Goal: Check status: Check status

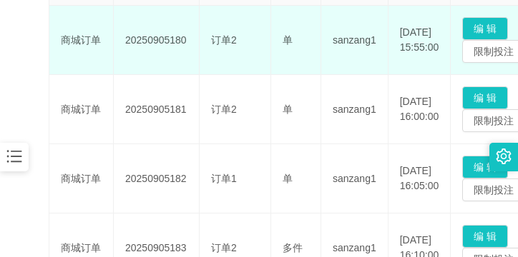
scroll to position [215, 0]
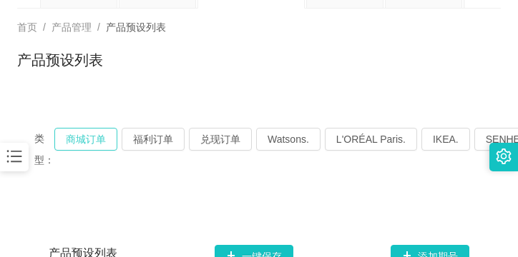
click at [92, 142] on button "商城订单" at bounding box center [85, 139] width 63 height 23
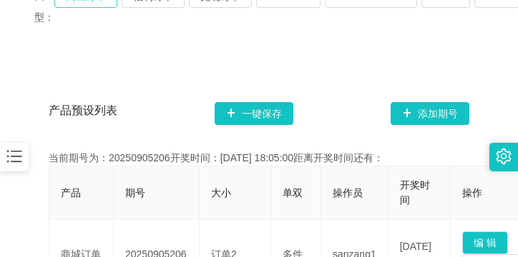
scroll to position [358, 0]
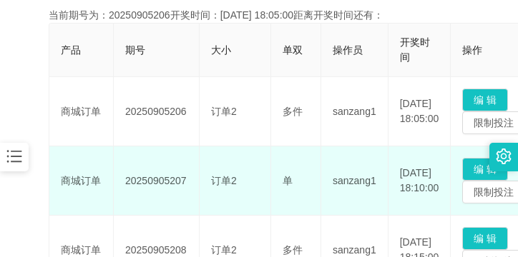
drag, startPoint x: 126, startPoint y: 180, endPoint x: 195, endPoint y: 177, distance: 69.4
click at [195, 177] on td "20250905207" at bounding box center [157, 181] width 86 height 69
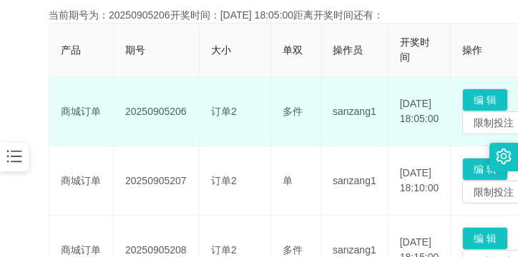
copy td "20250905207"
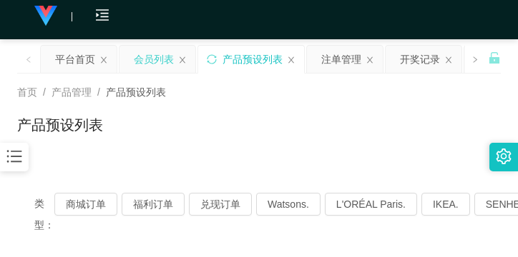
scroll to position [0, 0]
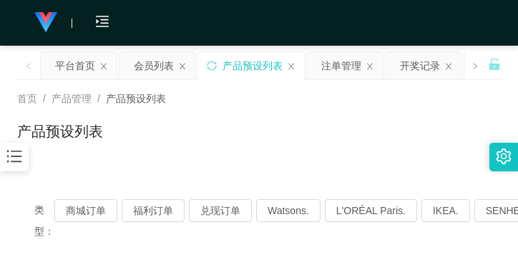
click at [8, 149] on icon "图标: bars" at bounding box center [14, 156] width 19 height 19
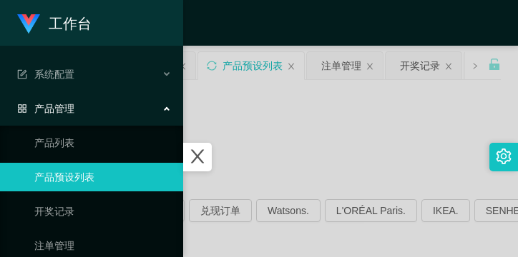
click at [84, 100] on div "产品管理" at bounding box center [91, 108] width 183 height 29
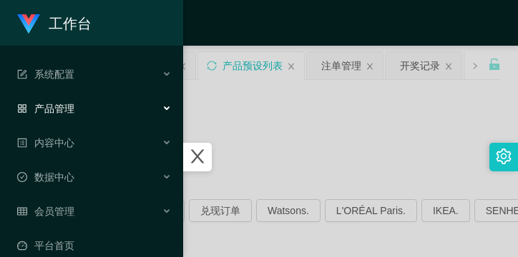
click at [84, 101] on div "产品管理" at bounding box center [91, 108] width 183 height 29
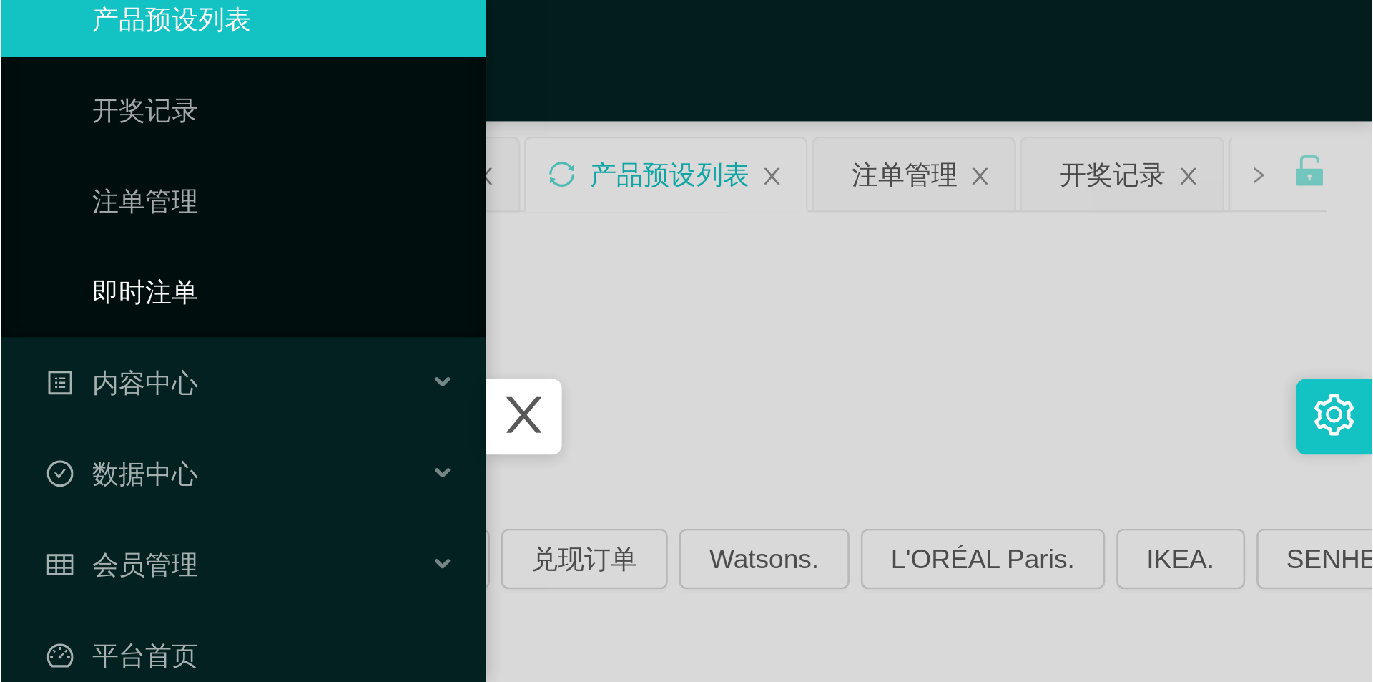
scroll to position [189, 0]
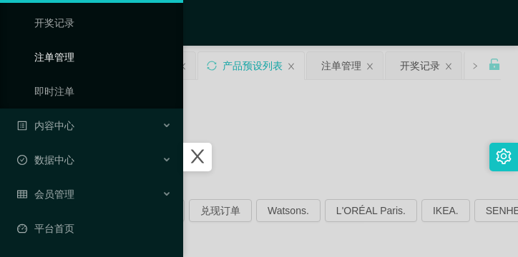
click at [88, 64] on link "注单管理" at bounding box center [102, 57] width 137 height 29
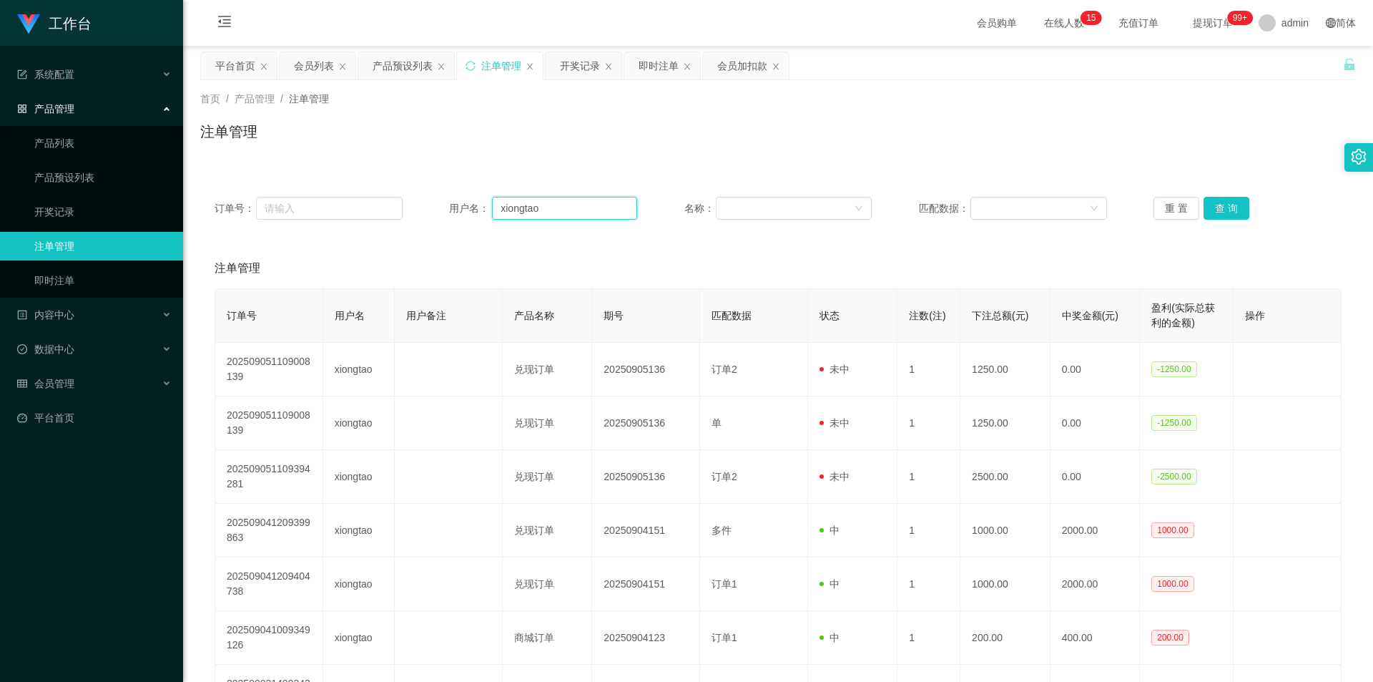
drag, startPoint x: 557, startPoint y: 209, endPoint x: 475, endPoint y: 213, distance: 82.4
click at [455, 215] on div "用户名： xiongtao" at bounding box center [543, 208] width 188 height 23
paste input "text"
type input "x"
type input "jack966"
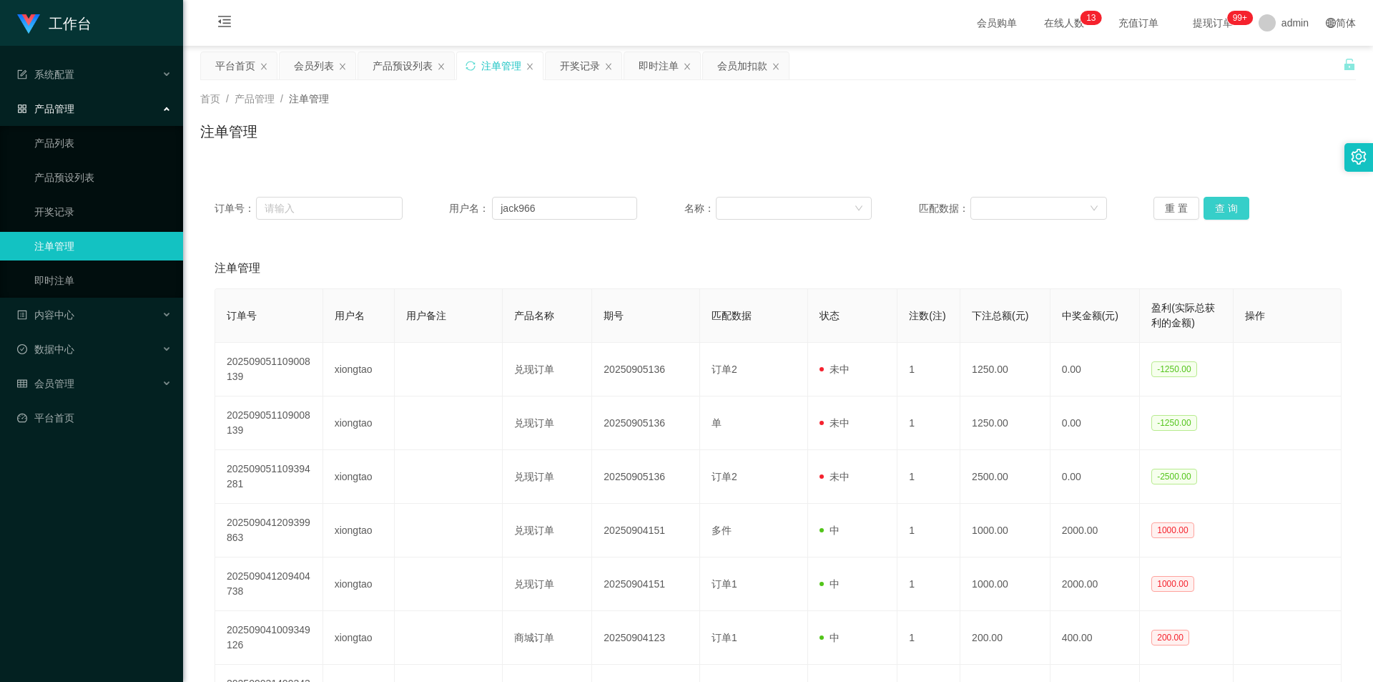
click at [517, 204] on button "查 询" at bounding box center [1227, 208] width 46 height 23
click at [517, 203] on button "查 询" at bounding box center [1227, 208] width 46 height 23
